Goal: Find specific page/section: Find specific page/section

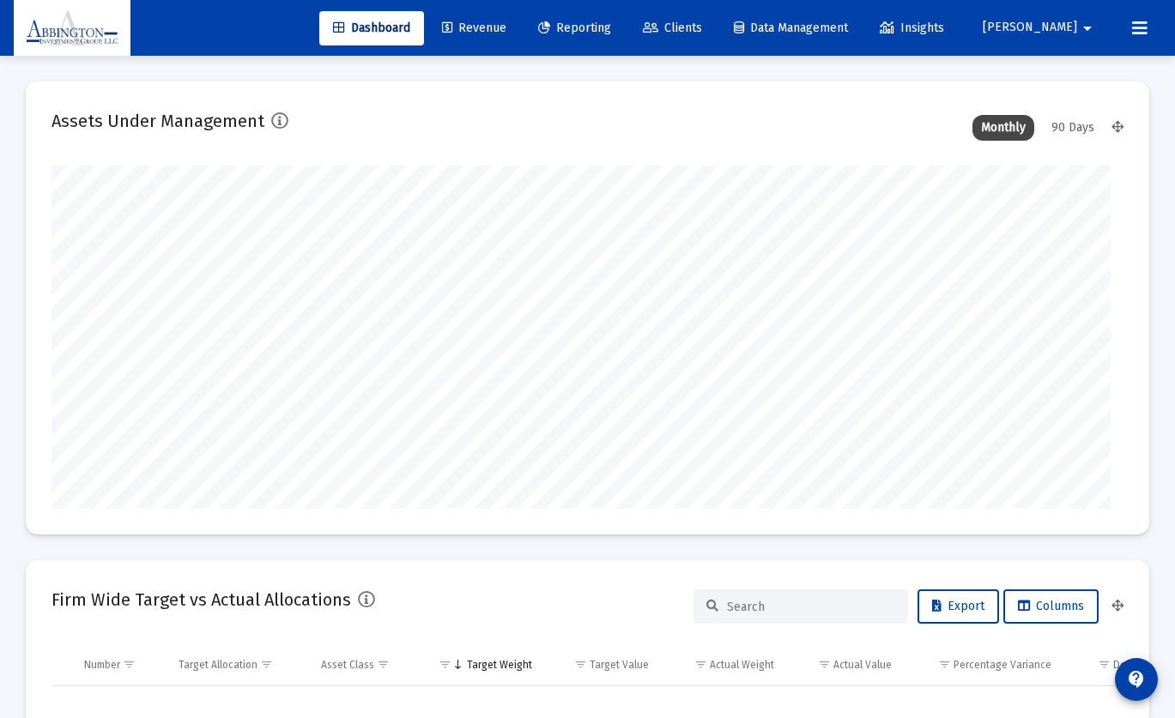
type input "[DATE]"
click at [493, 25] on span "Revenue" at bounding box center [461, 28] width 64 height 15
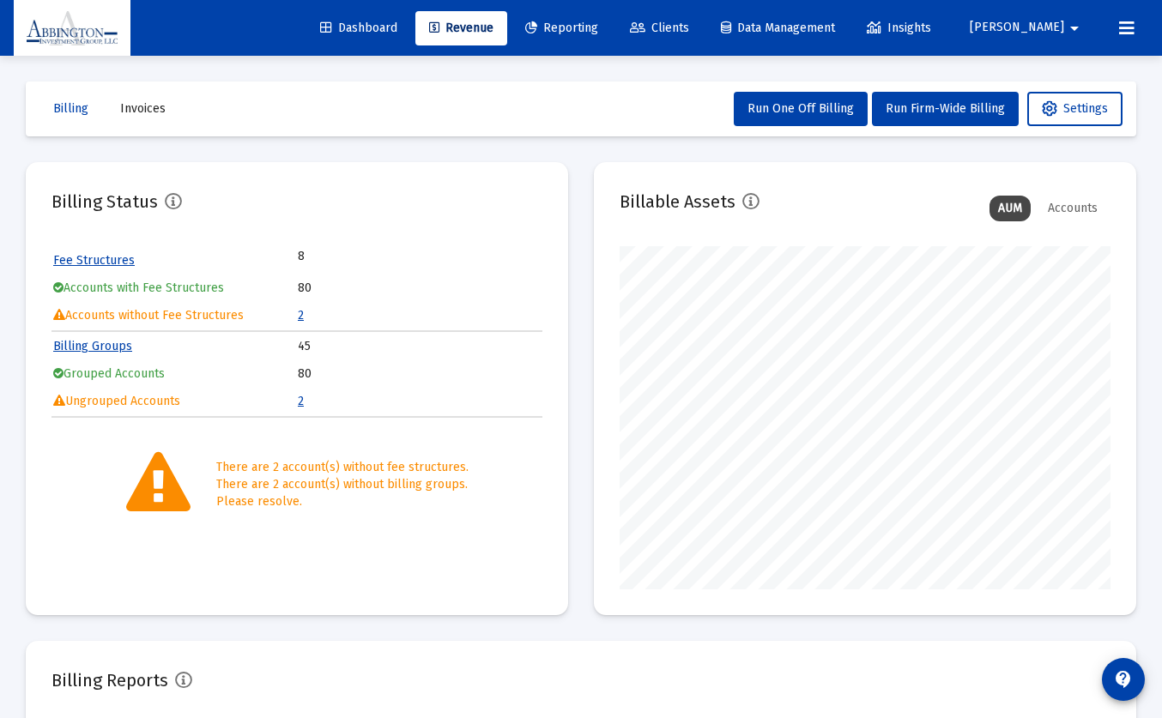
scroll to position [343, 491]
click at [645, 26] on icon at bounding box center [637, 28] width 15 height 12
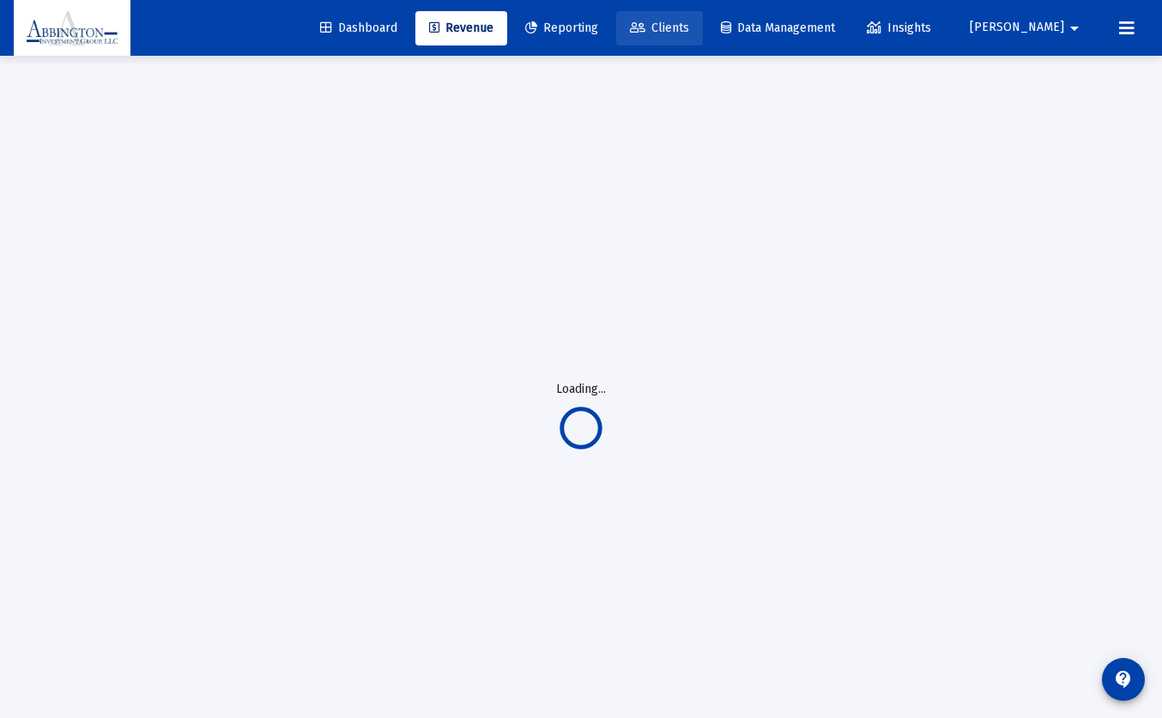
click at [689, 32] on span "Clients" at bounding box center [659, 28] width 59 height 15
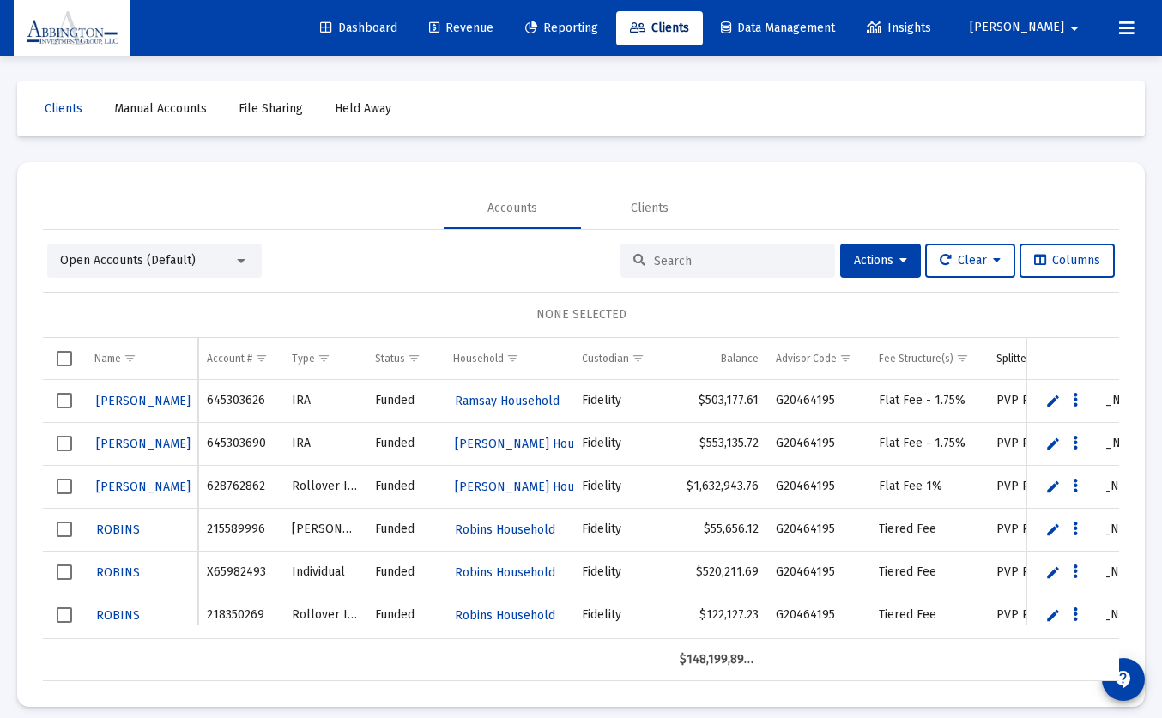
click at [493, 27] on span "Revenue" at bounding box center [461, 28] width 64 height 15
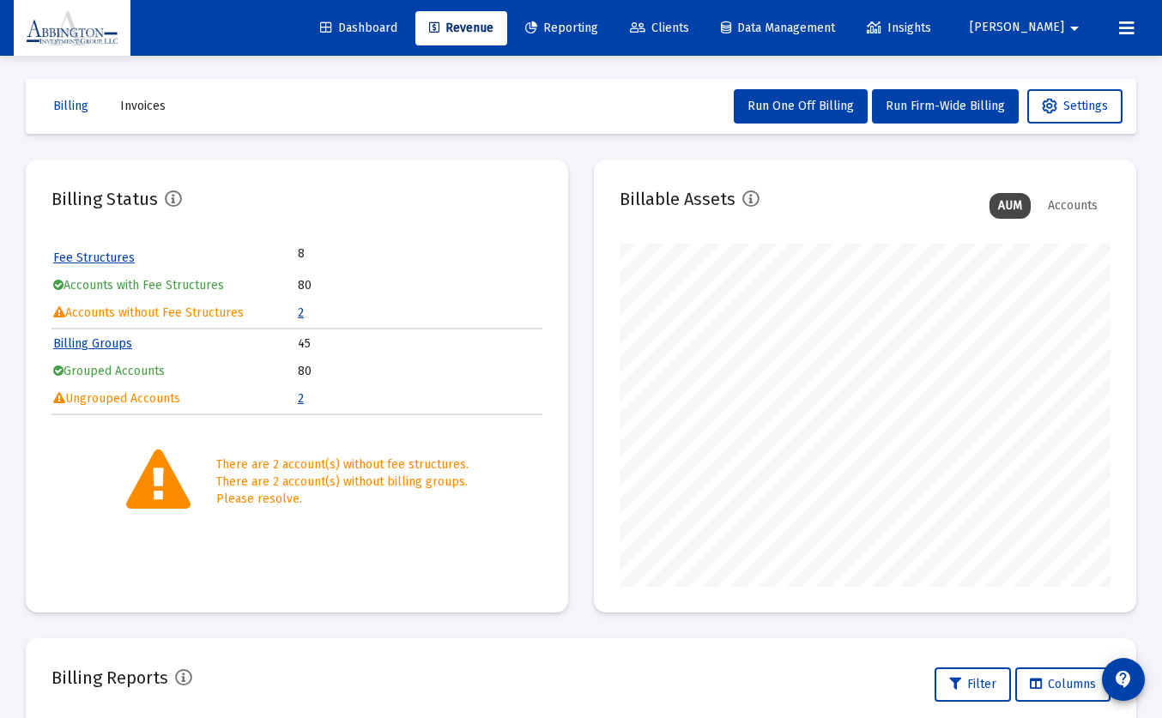
scroll to position [3, 0]
